Goal: Task Accomplishment & Management: Use online tool/utility

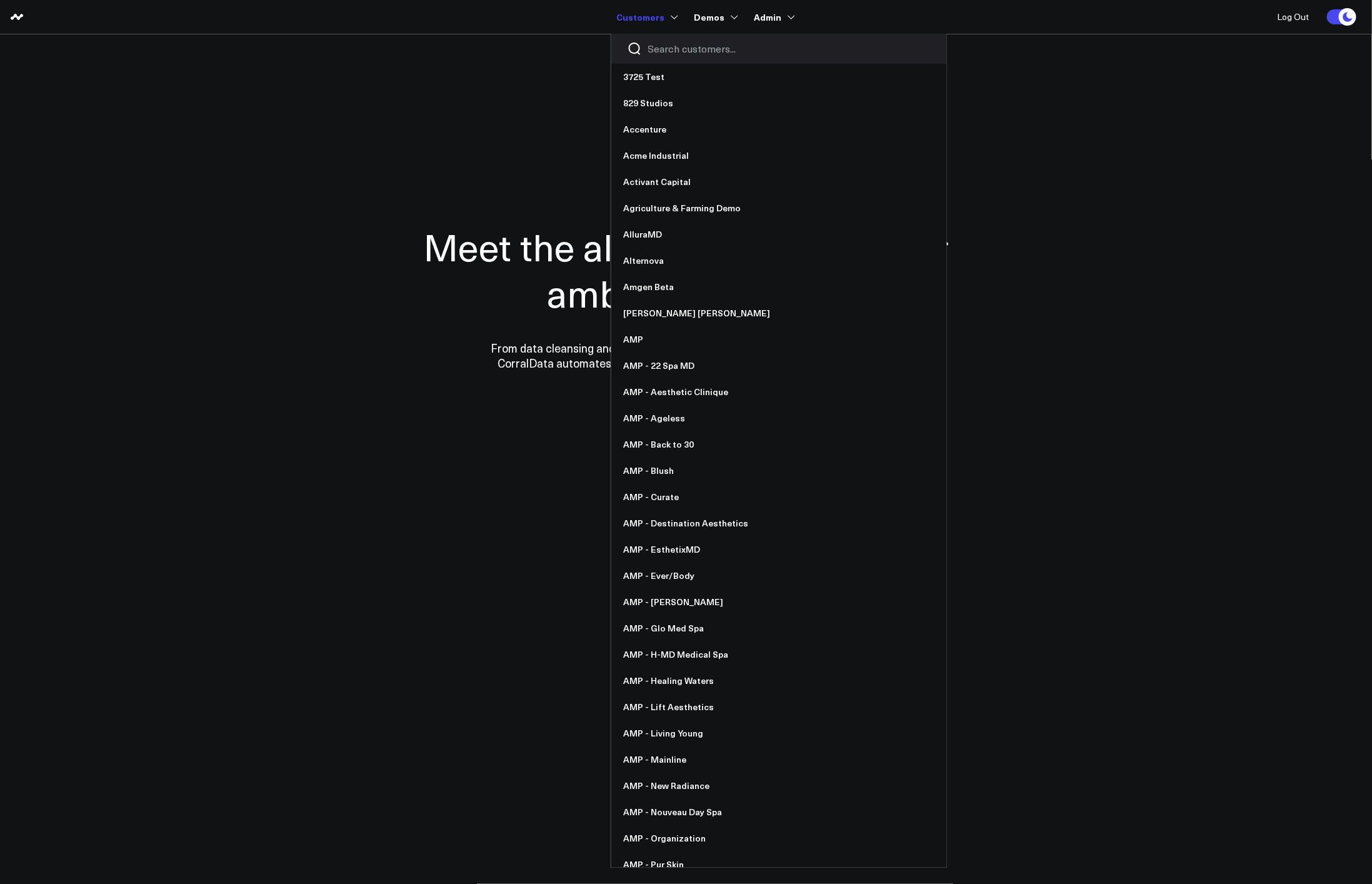
click at [679, 45] on input "Search customers input" at bounding box center [789, 48] width 282 height 14
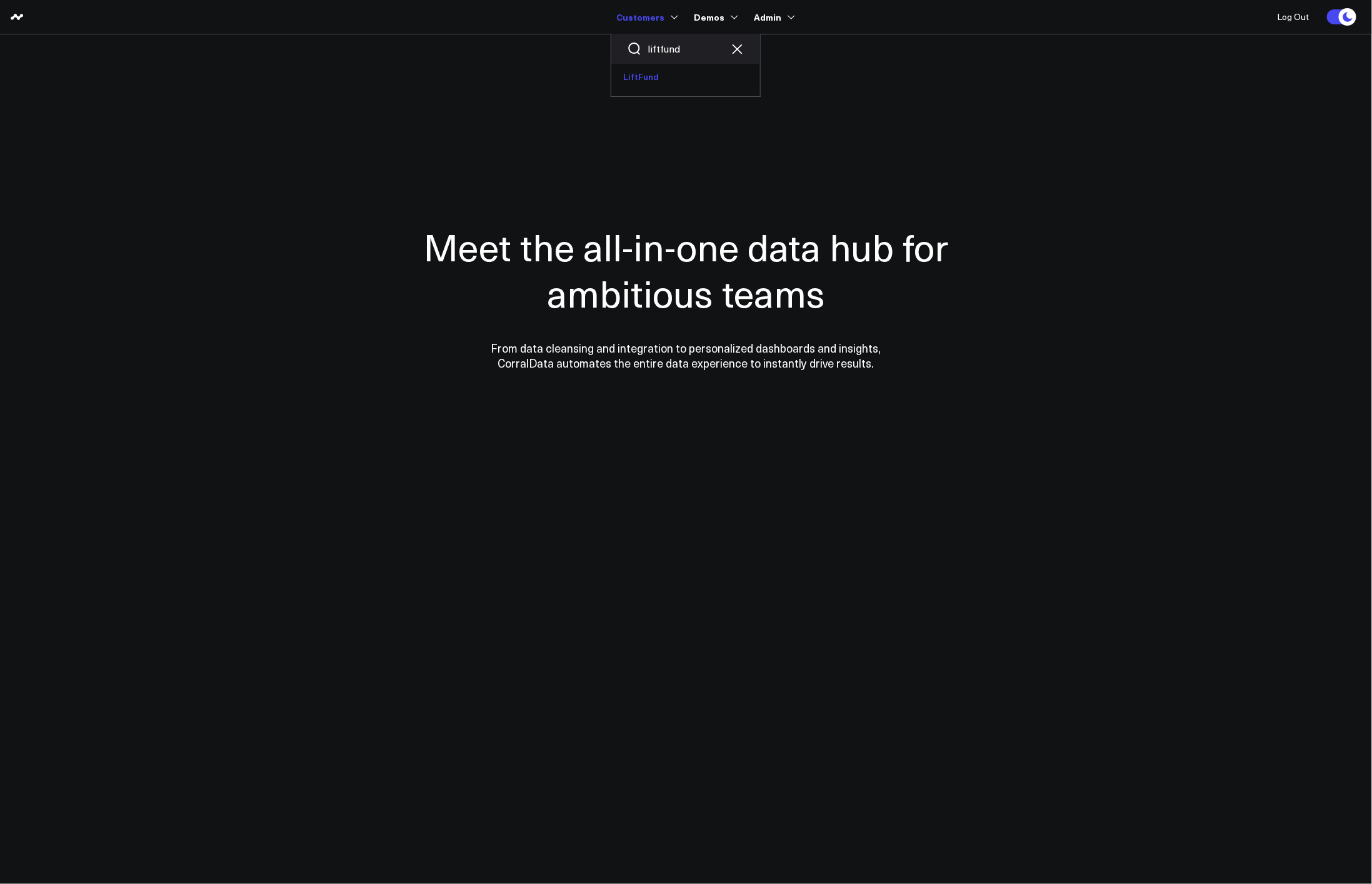
type input "liftfund"
click at [640, 76] on link "LiftFund" at bounding box center [686, 77] width 149 height 26
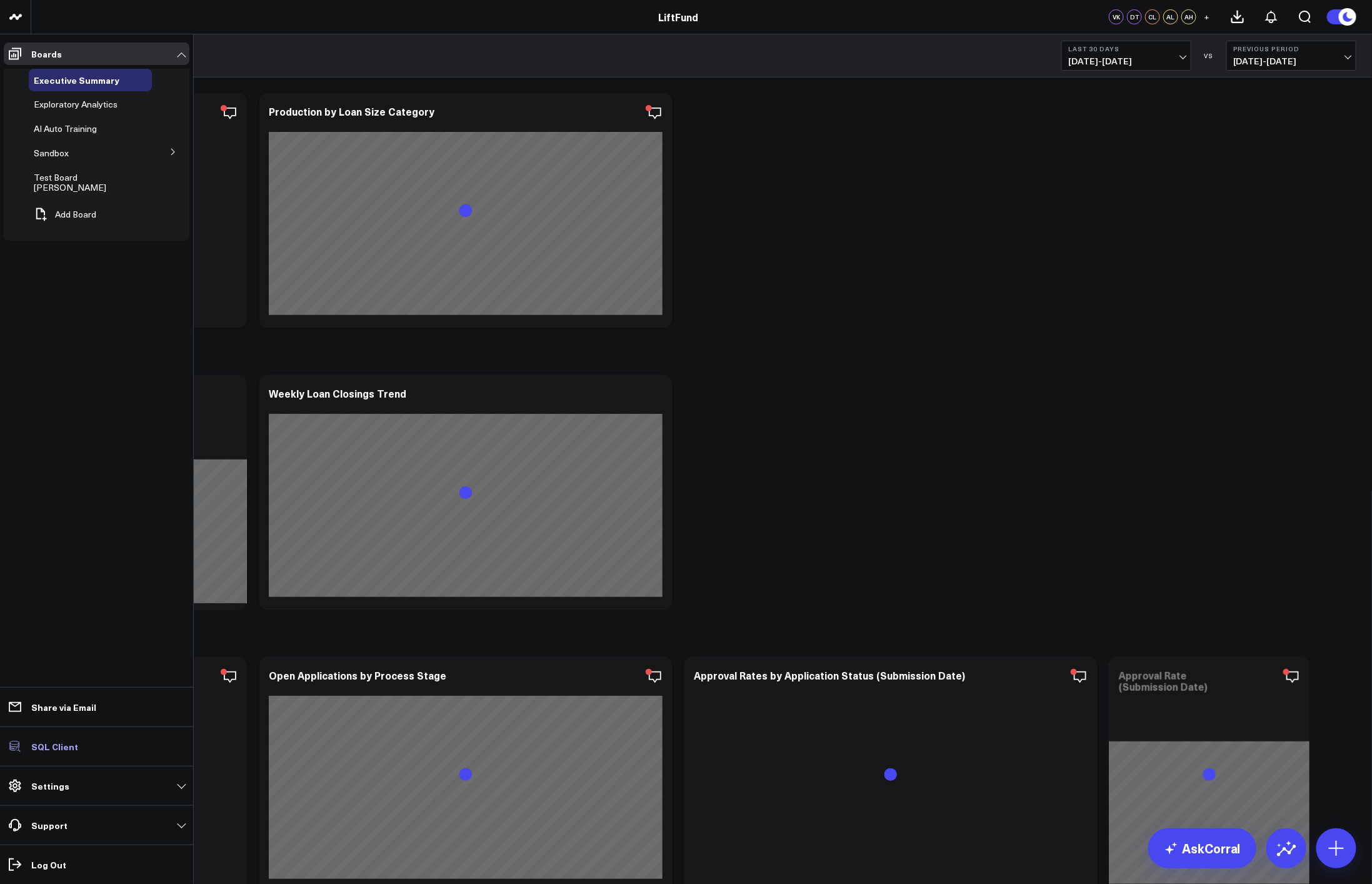
click at [67, 747] on p "SQL Client" at bounding box center [55, 746] width 47 height 10
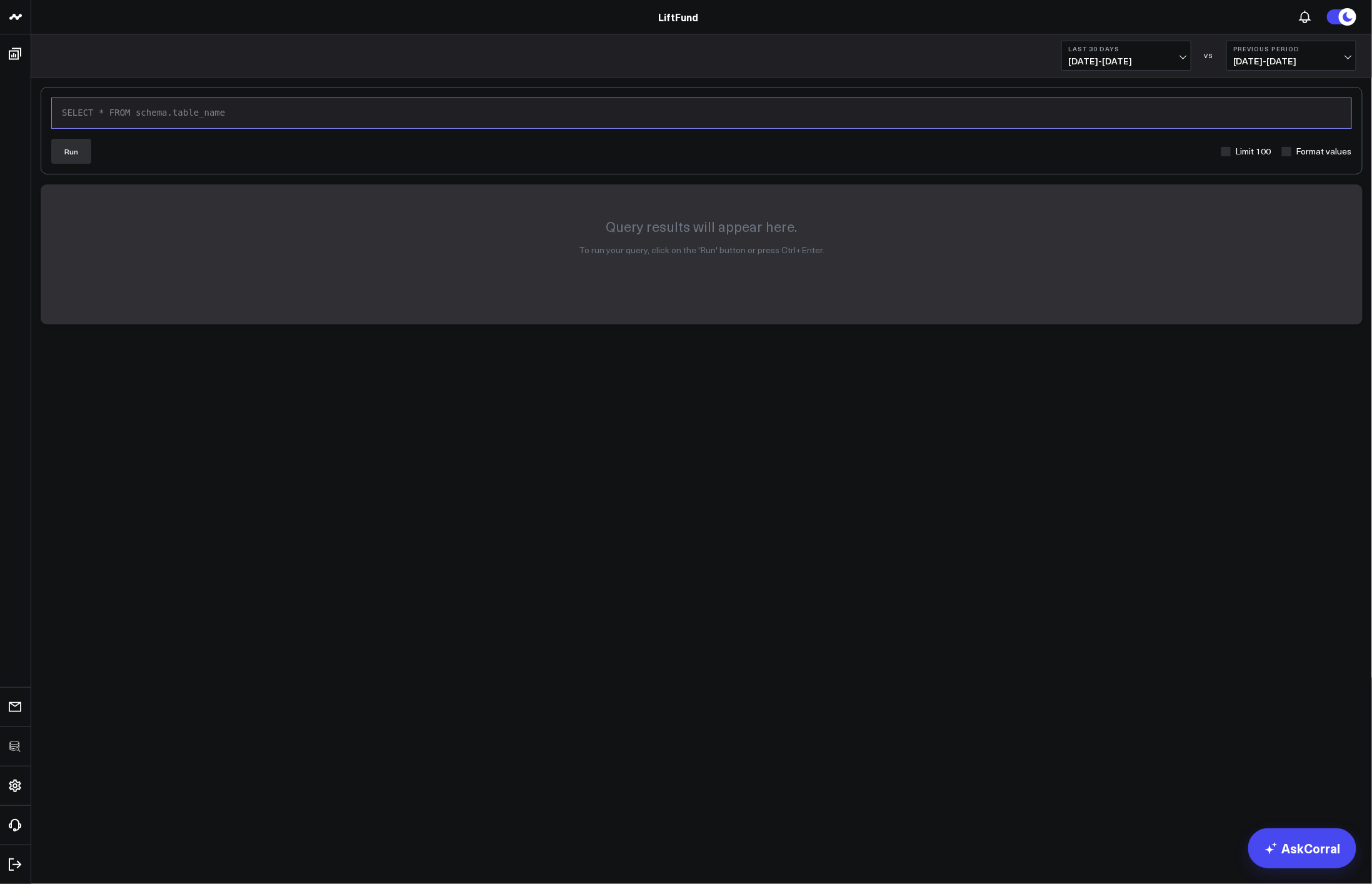
click at [278, 117] on div "9 1 › SELECT * FROM schema.table_name" at bounding box center [701, 113] width 1301 height 31
click at [64, 155] on button "Run" at bounding box center [71, 151] width 40 height 25
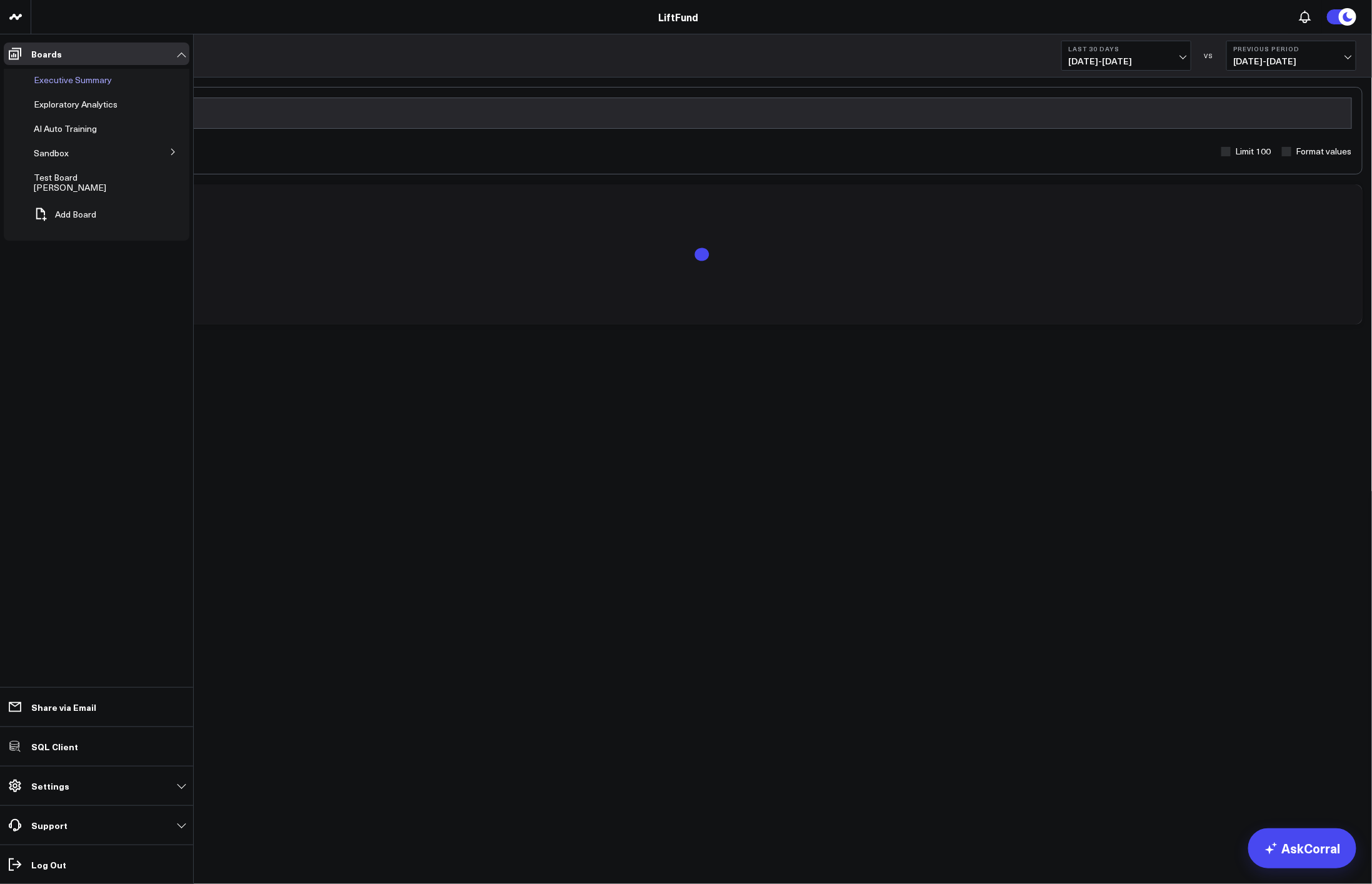
click at [53, 78] on span "Executive Summary" at bounding box center [73, 80] width 78 height 12
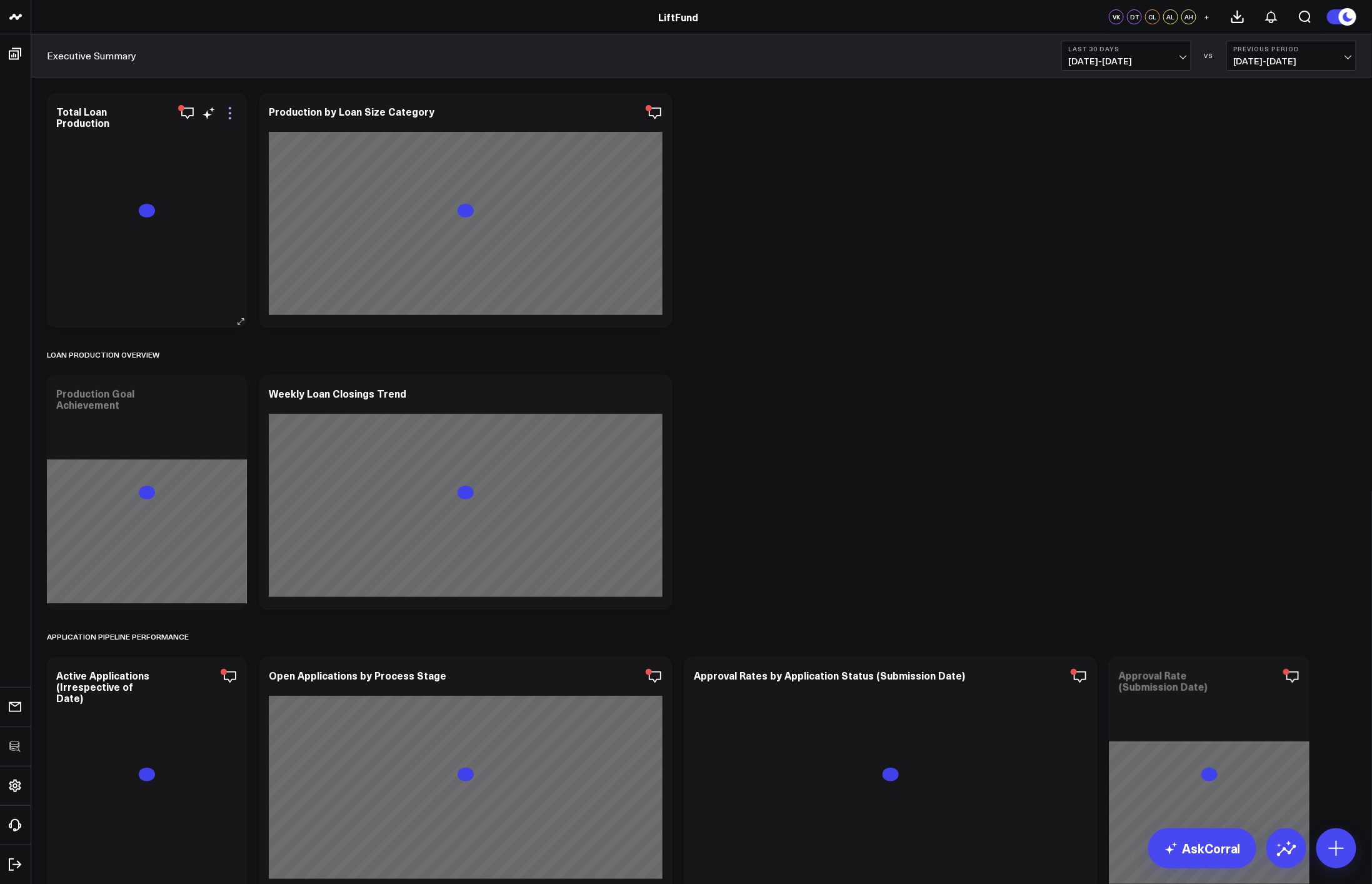
click at [230, 116] on icon at bounding box center [230, 113] width 15 height 15
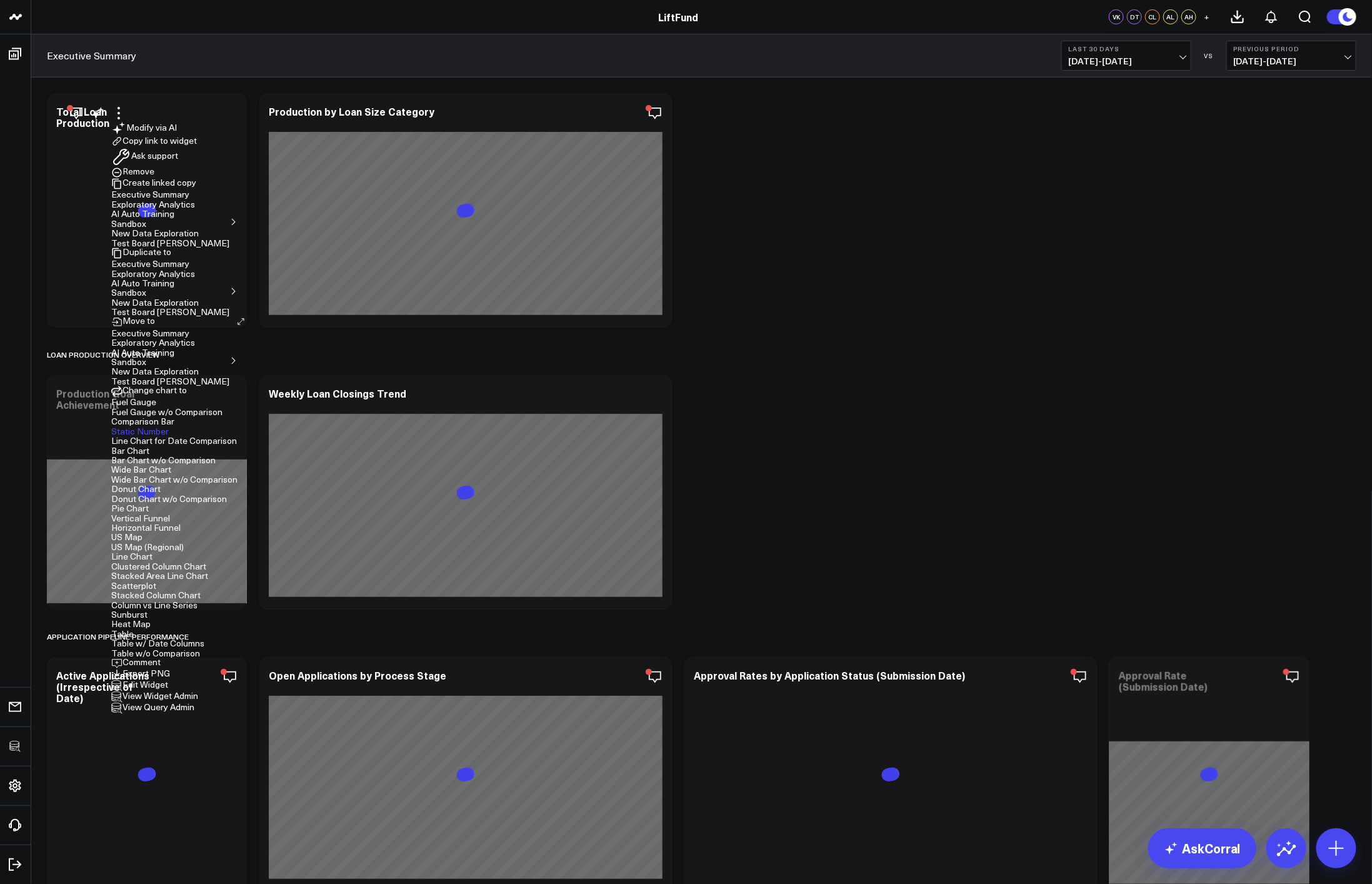
click at [171, 680] on li "Edit Widget" at bounding box center [174, 686] width 126 height 11
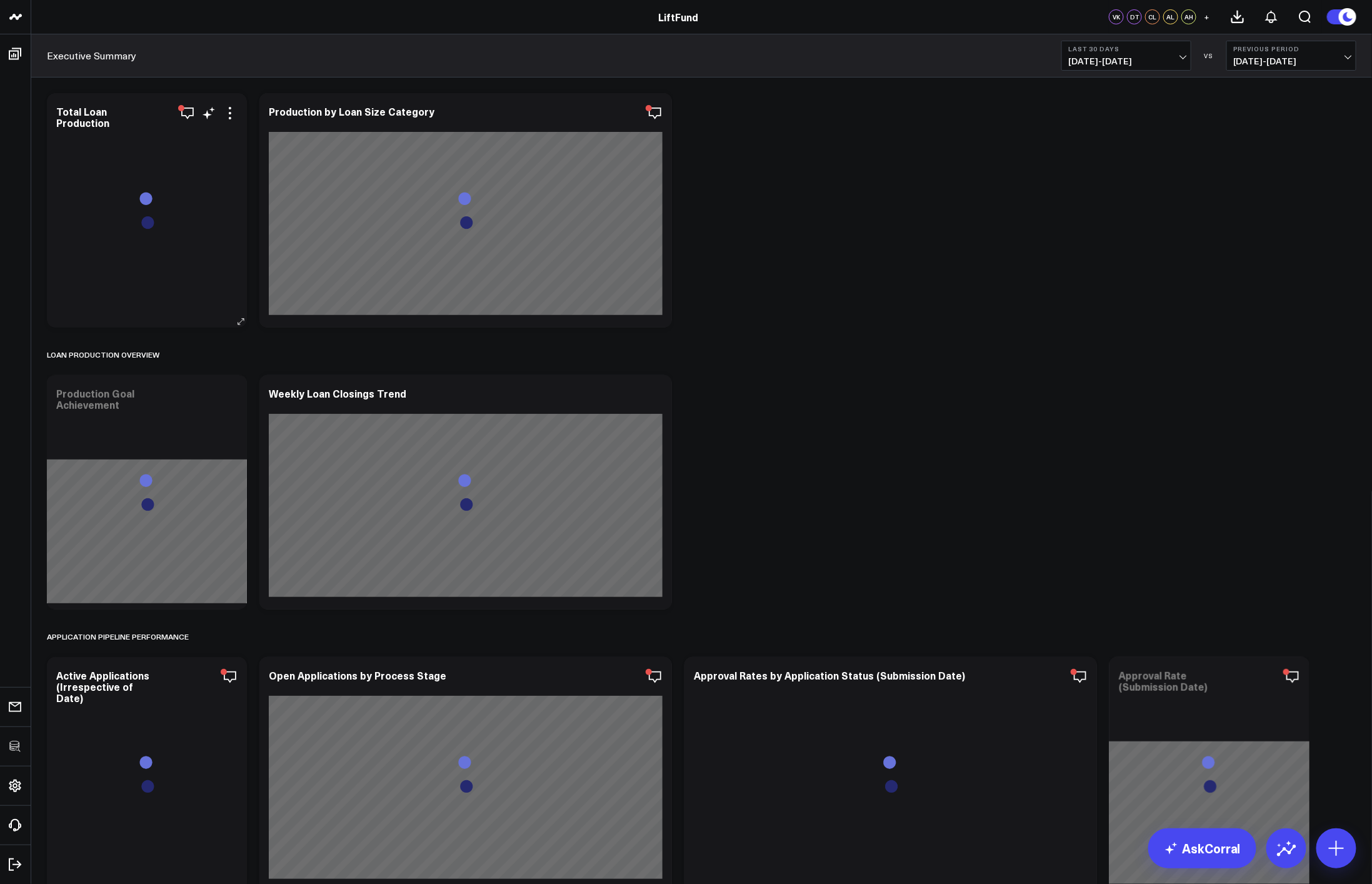
click at [229, 120] on div "Total Loan Production" at bounding box center [147, 117] width 181 height 22
click at [229, 115] on icon at bounding box center [230, 113] width 15 height 15
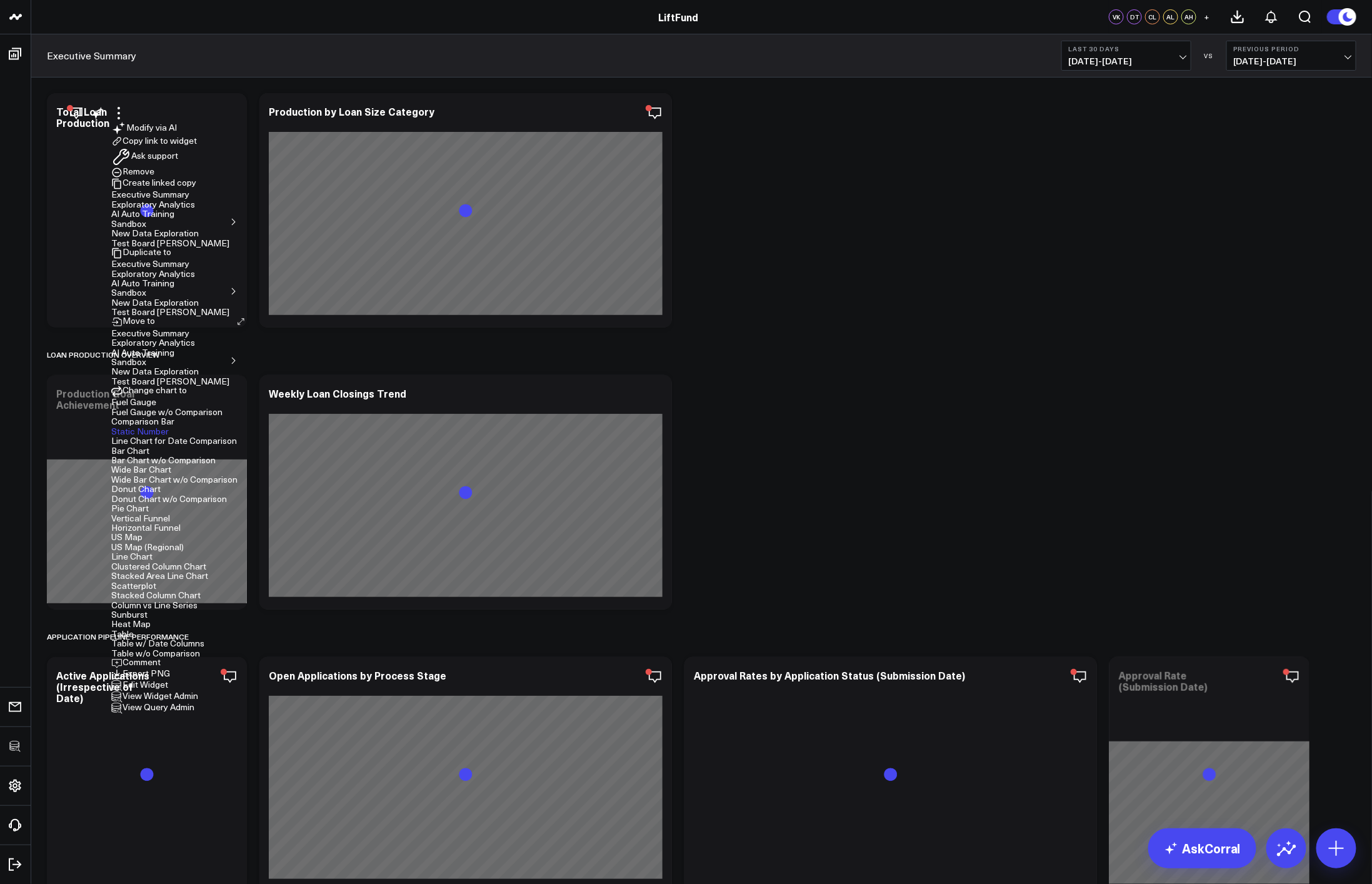
click at [168, 680] on button "Edit Widget" at bounding box center [139, 686] width 57 height 11
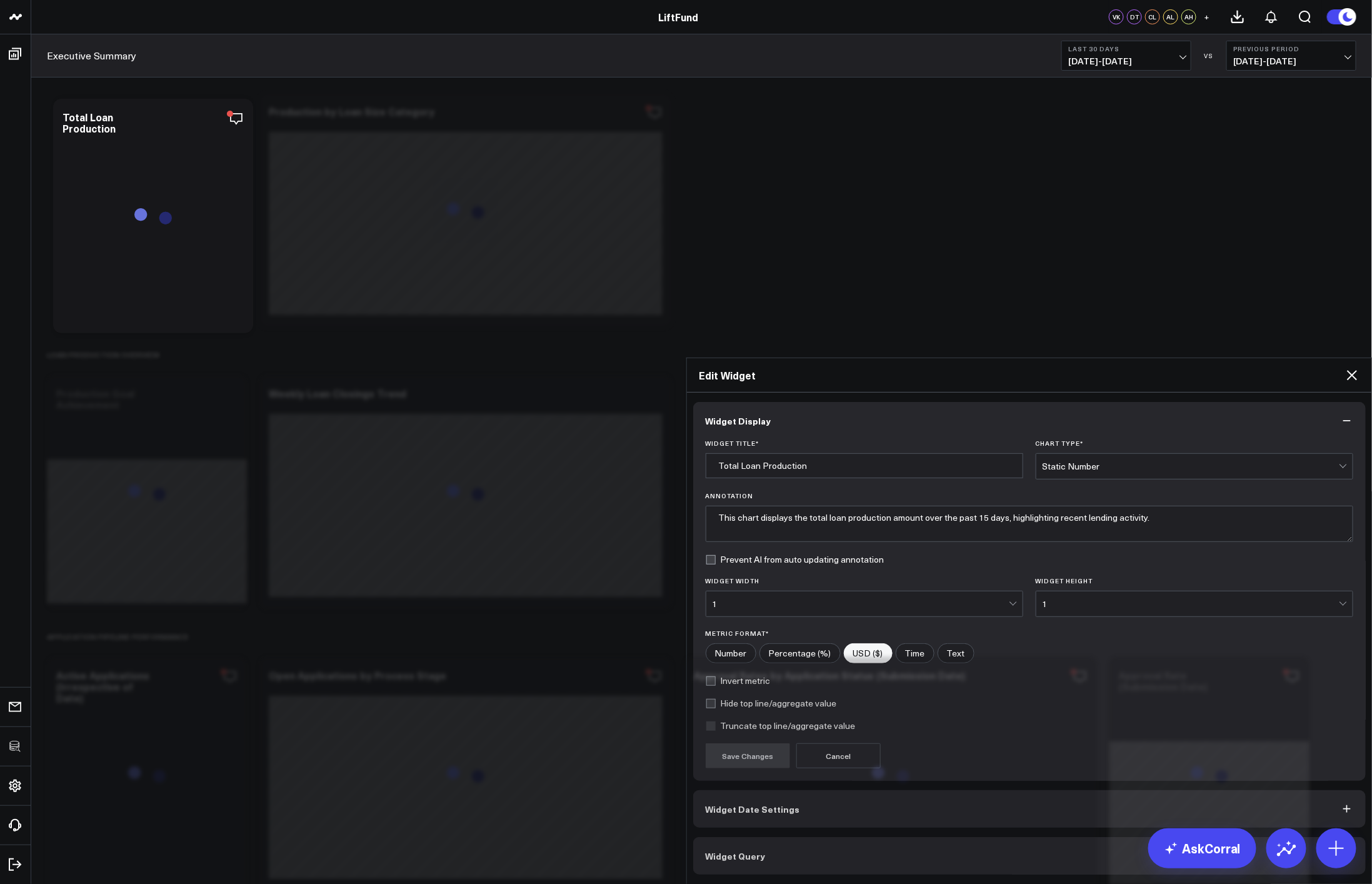
click at [781, 837] on button "Widget Query" at bounding box center [1030, 855] width 673 height 37
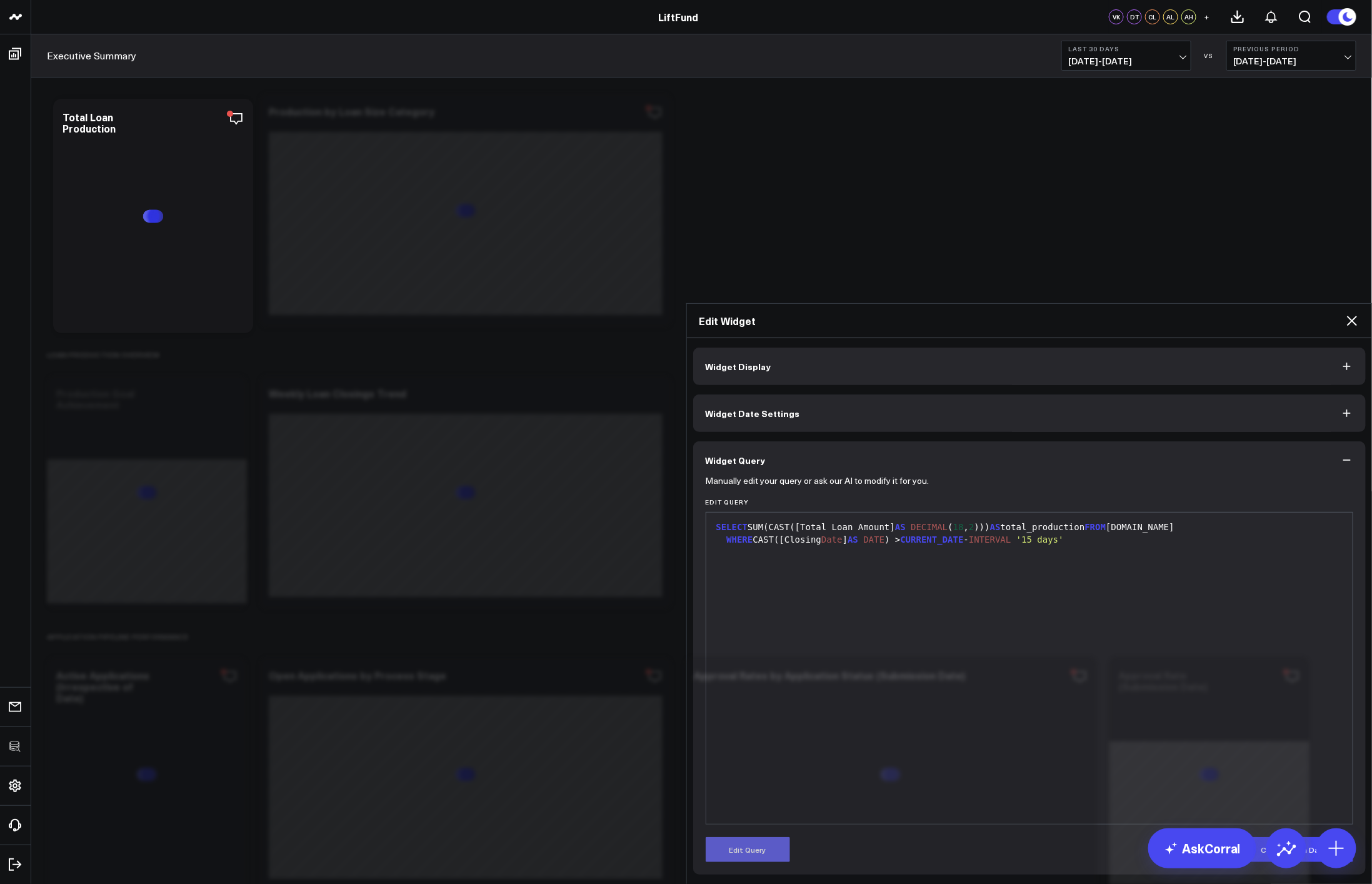
click at [751, 837] on button "Edit Query" at bounding box center [748, 849] width 84 height 25
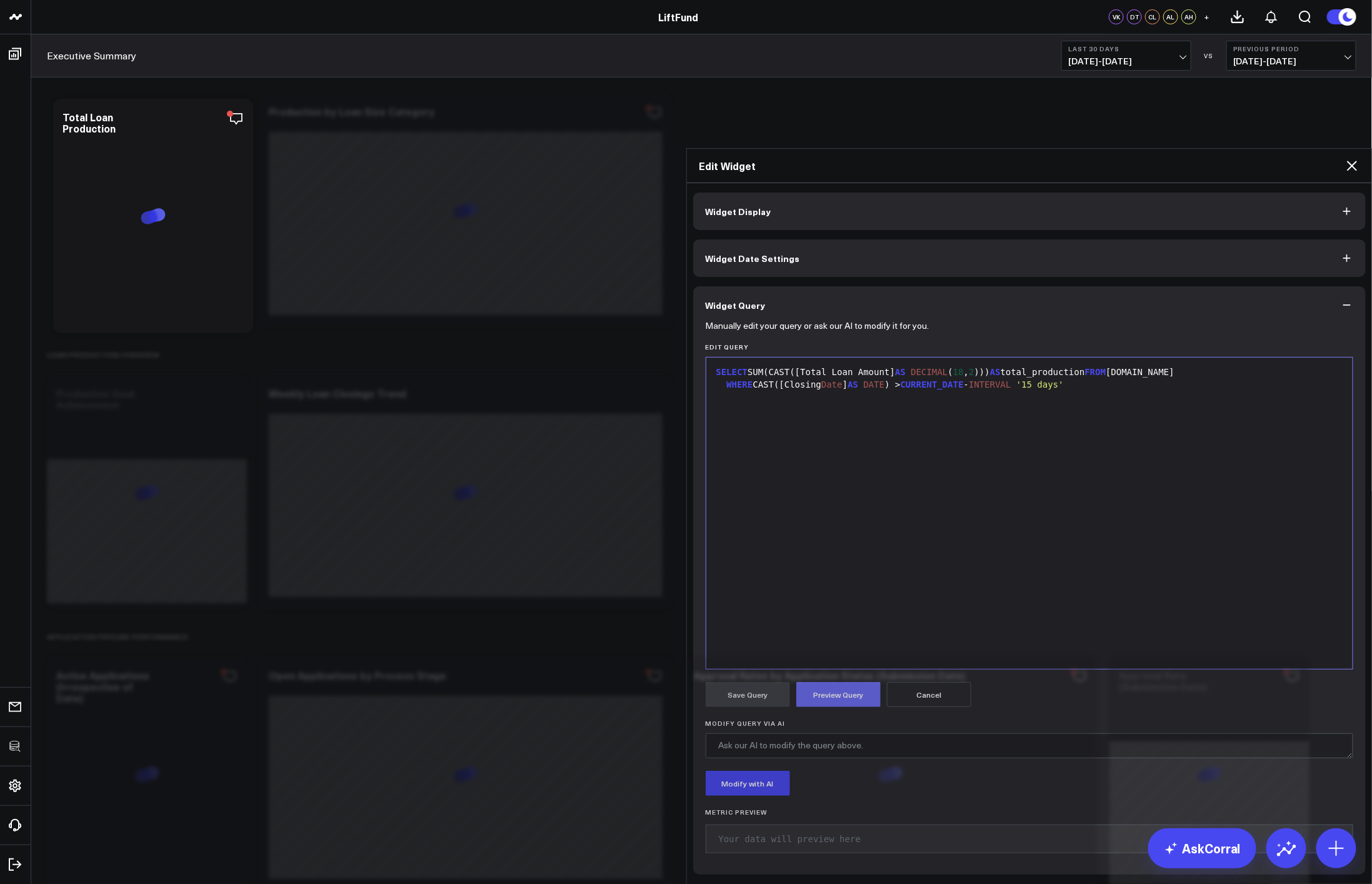
click at [833, 682] on button "Preview Query" at bounding box center [838, 694] width 84 height 25
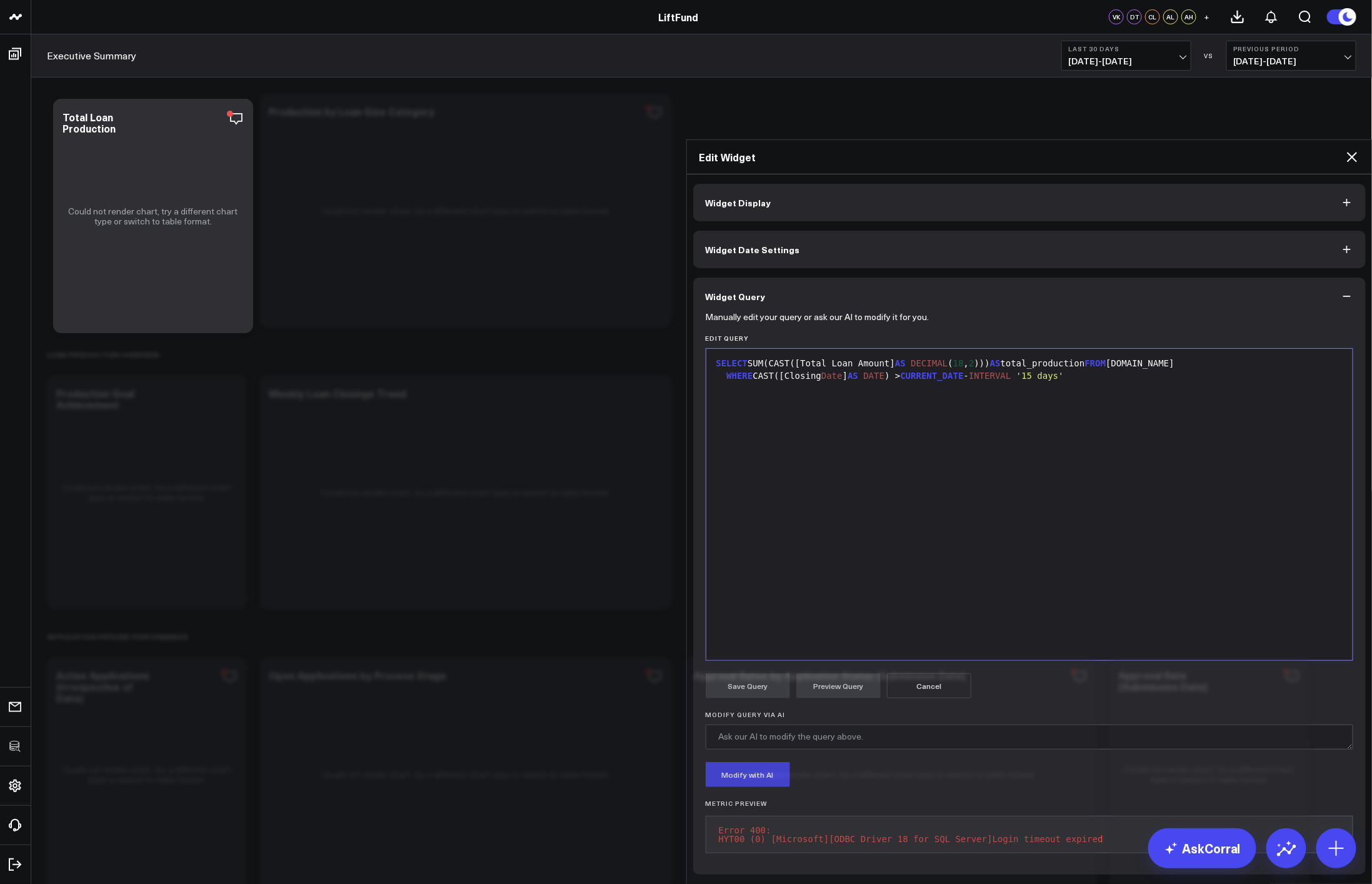
click at [444, 26] on header "3725 Test 829 Studios Accenture Acme Industrial Activant Capital Agriculture & …" at bounding box center [686, 17] width 1372 height 35
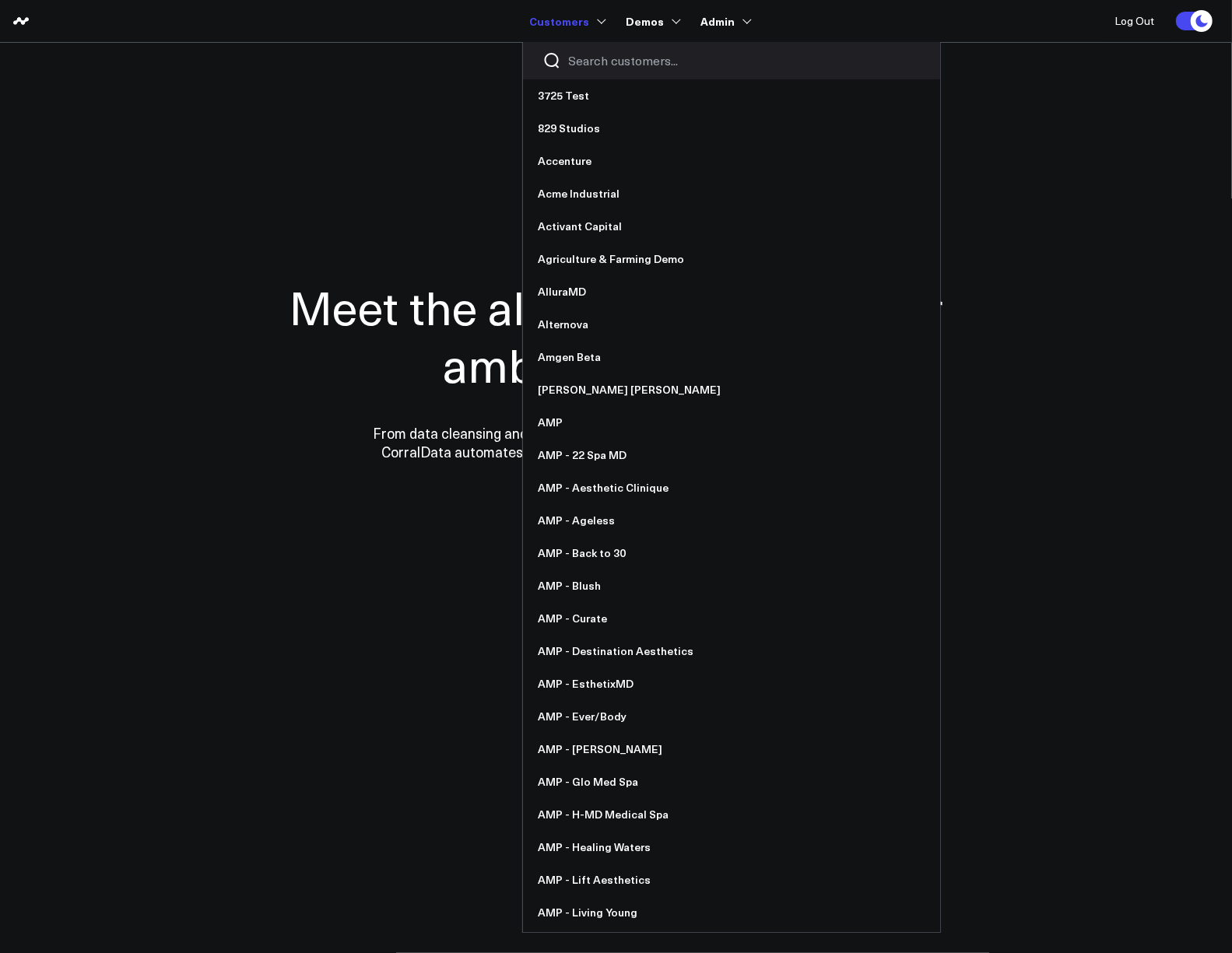
click at [607, 59] on input "Search customers input" at bounding box center [744, 60] width 351 height 17
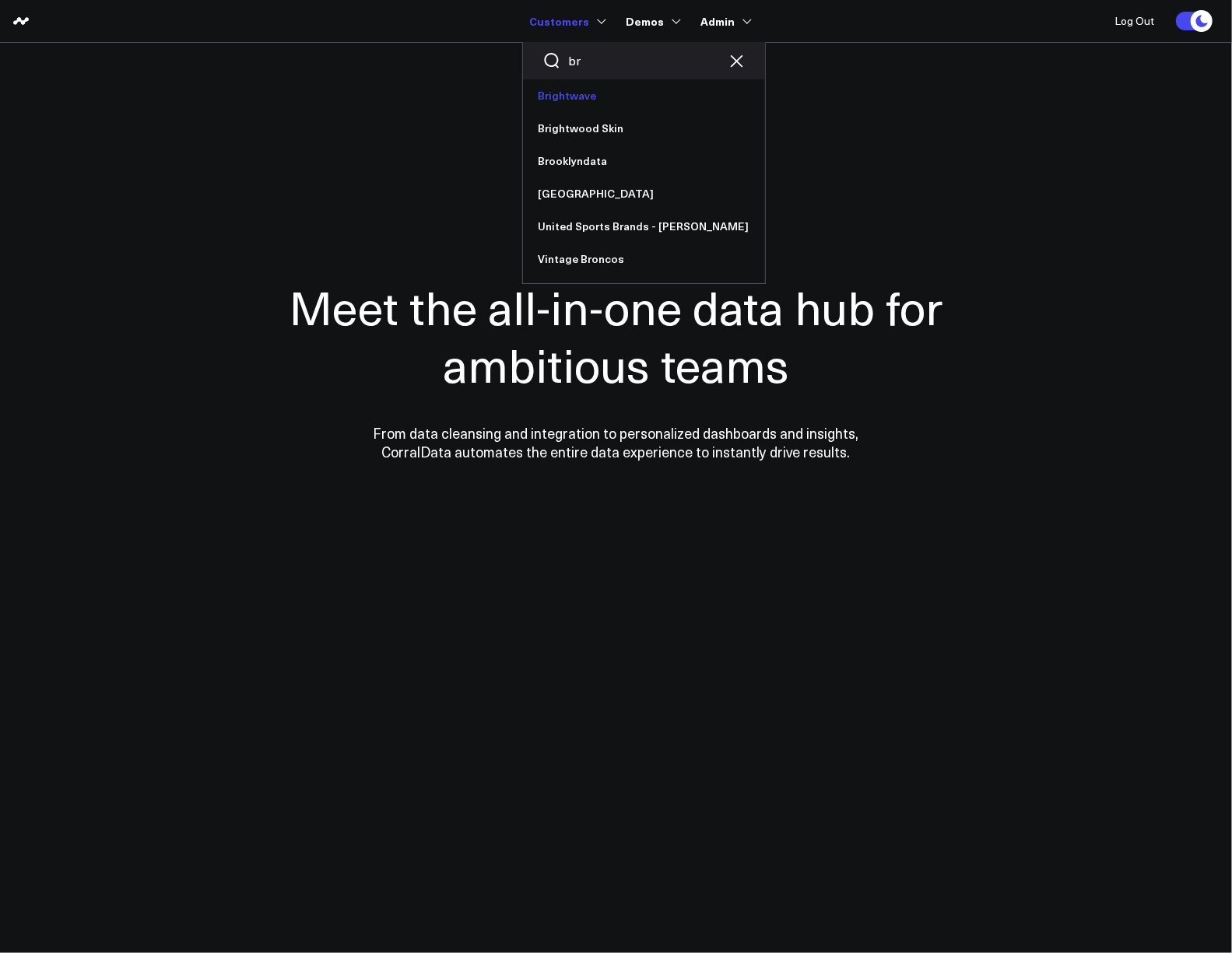
type input "br"
click at [599, 95] on link "Brightwave" at bounding box center [643, 95] width 242 height 33
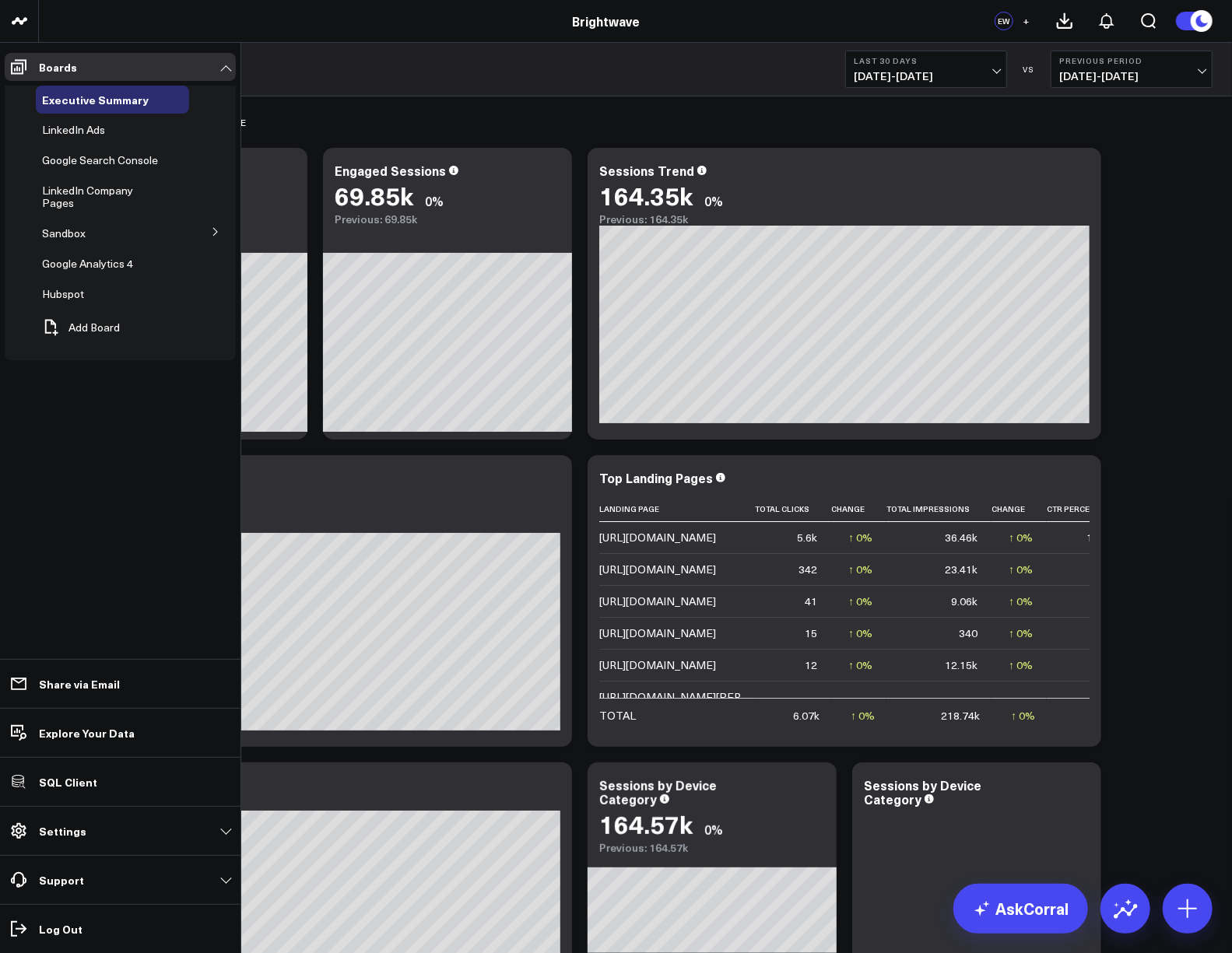
click at [220, 222] on button at bounding box center [216, 231] width 41 height 24
click at [95, 254] on span "Google Ads" at bounding box center [79, 261] width 56 height 15
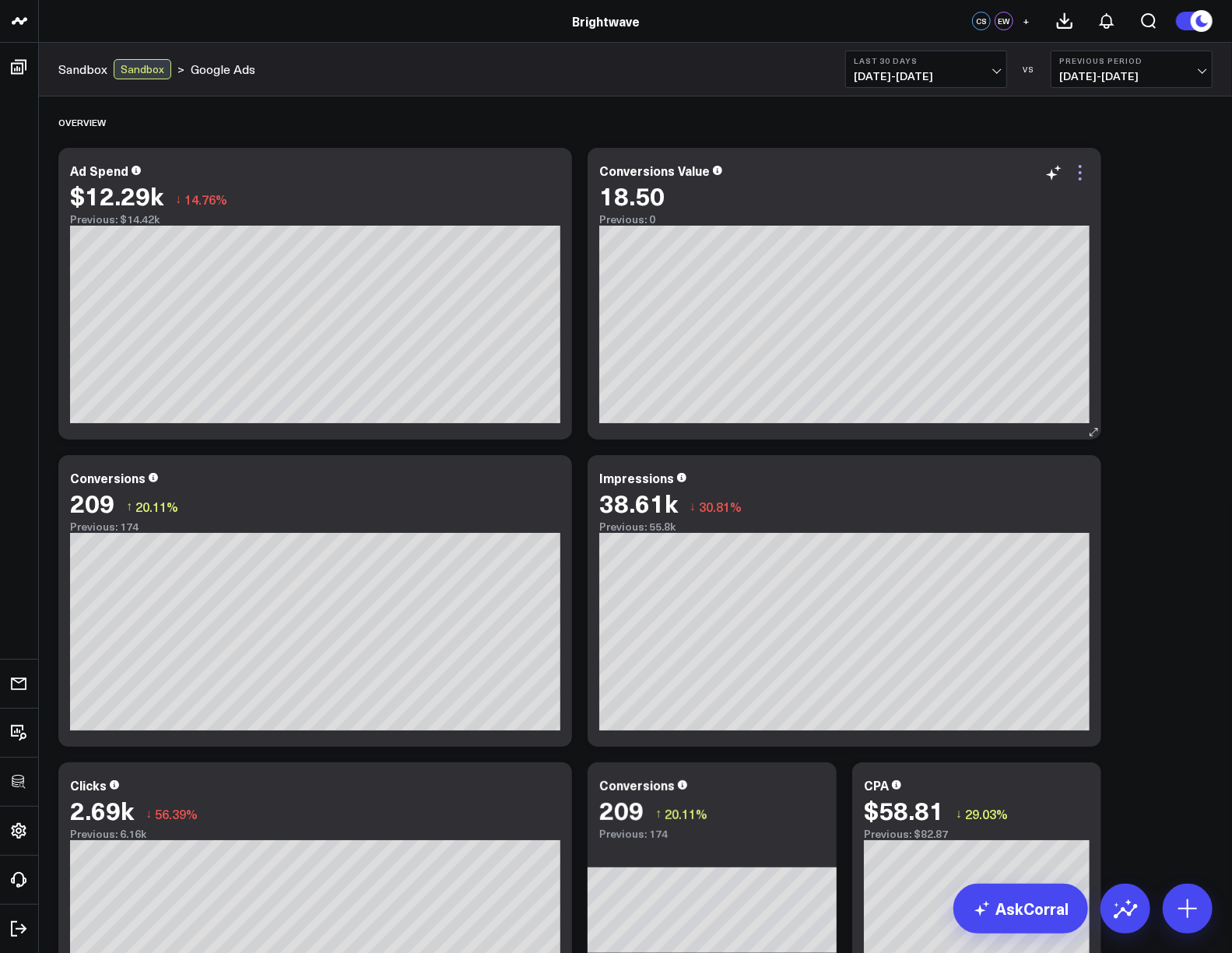
click at [1071, 177] on icon at bounding box center [1080, 172] width 19 height 19
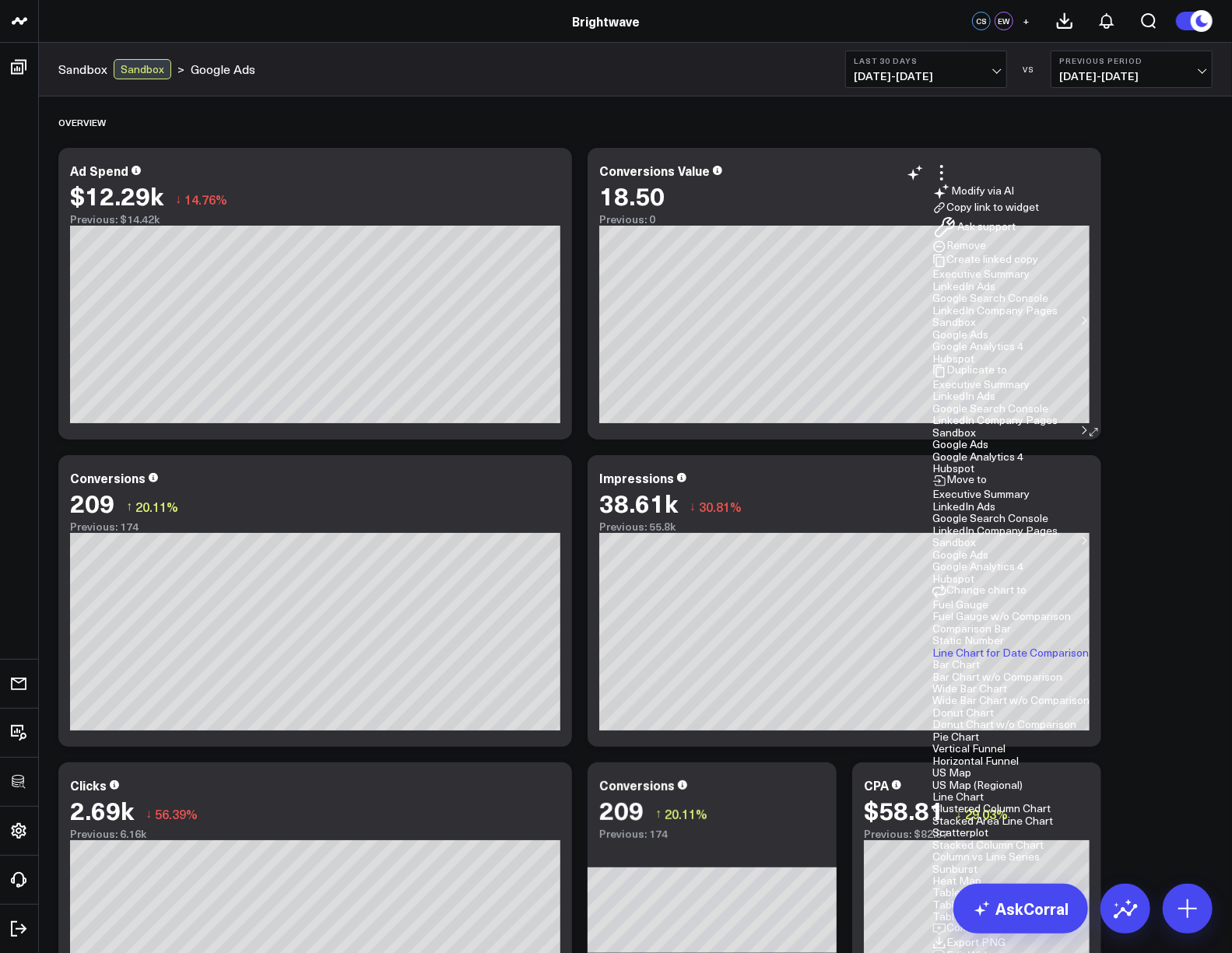
click at [1001, 951] on button "Edit Widget" at bounding box center [968, 957] width 71 height 14
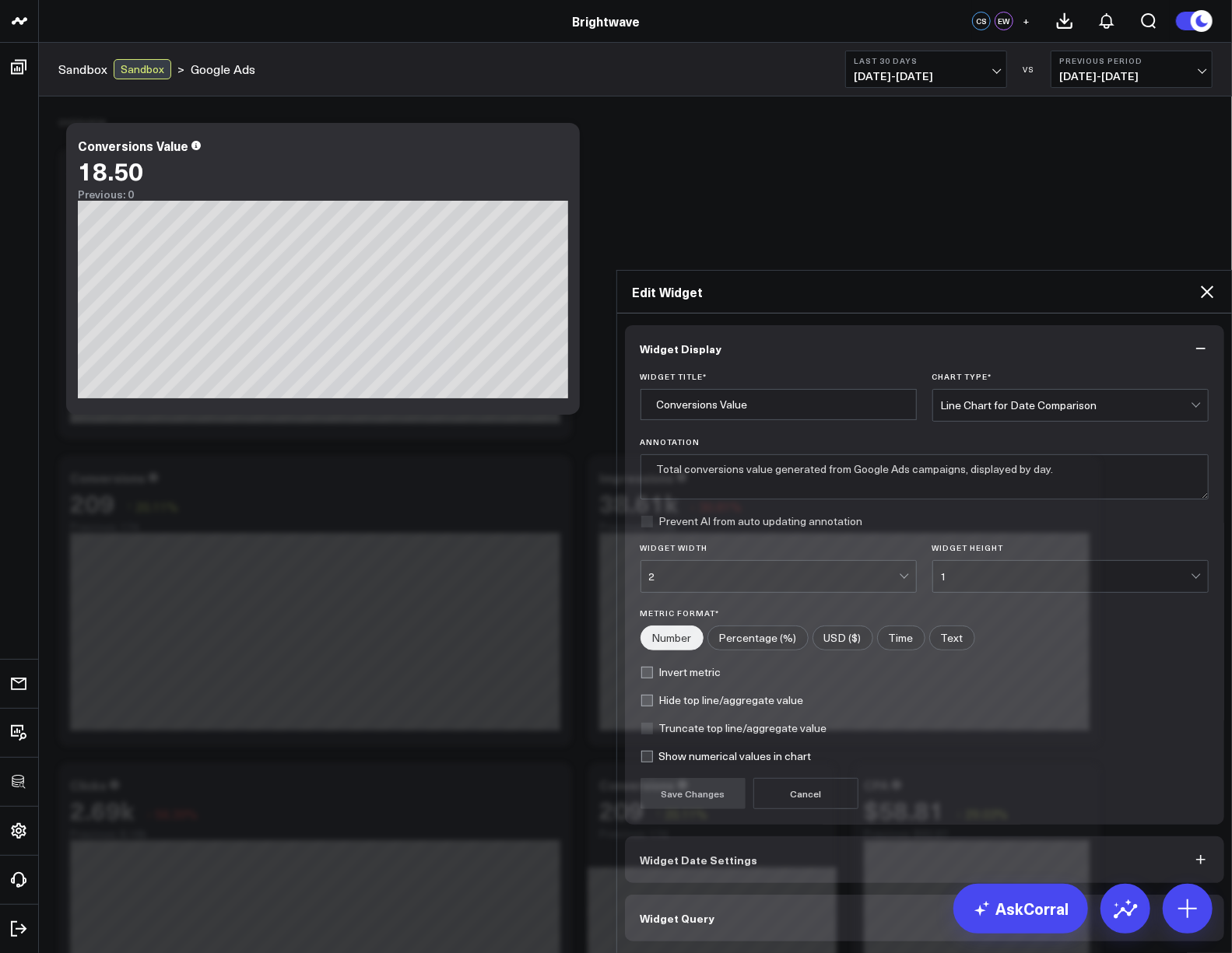
click at [819, 626] on input"] "USD ($)" at bounding box center [843, 638] width 60 height 24
radio input"] "true"
click at [690, 779] on button "Save Changes" at bounding box center [693, 794] width 105 height 31
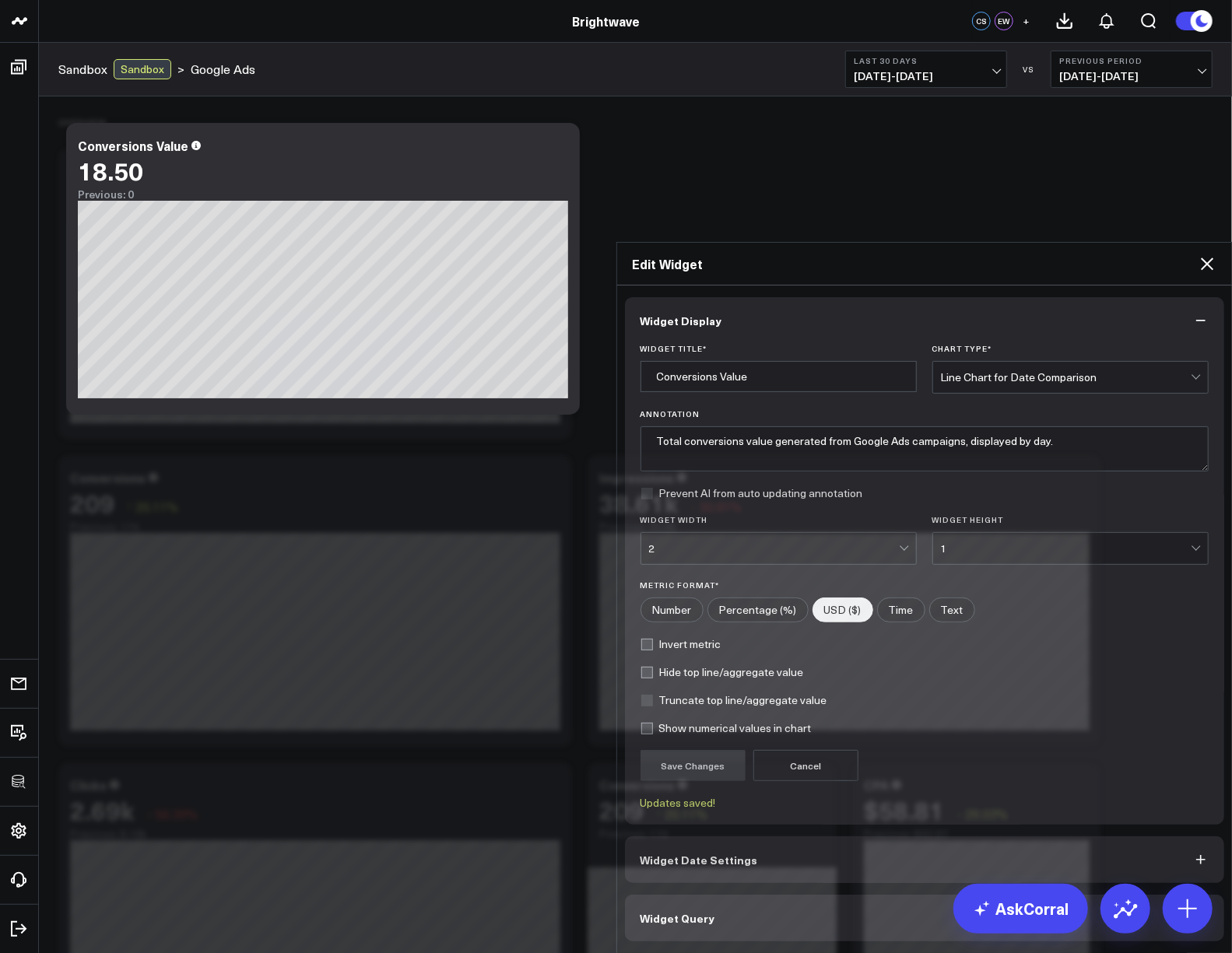
click at [1210, 254] on icon at bounding box center [1207, 263] width 19 height 19
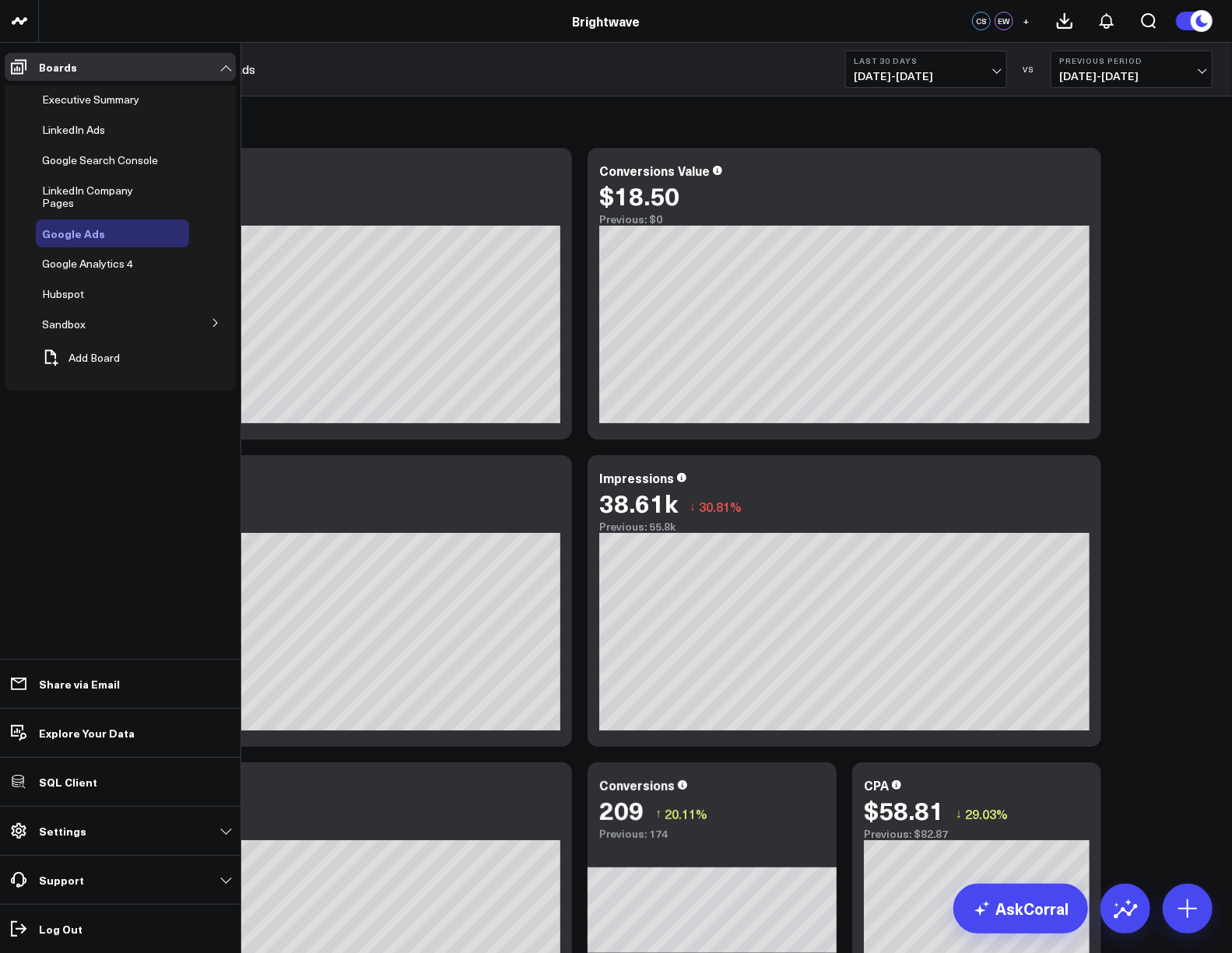
click at [68, 226] on span "Google Ads" at bounding box center [73, 233] width 63 height 15
